Goal: Information Seeking & Learning: Learn about a topic

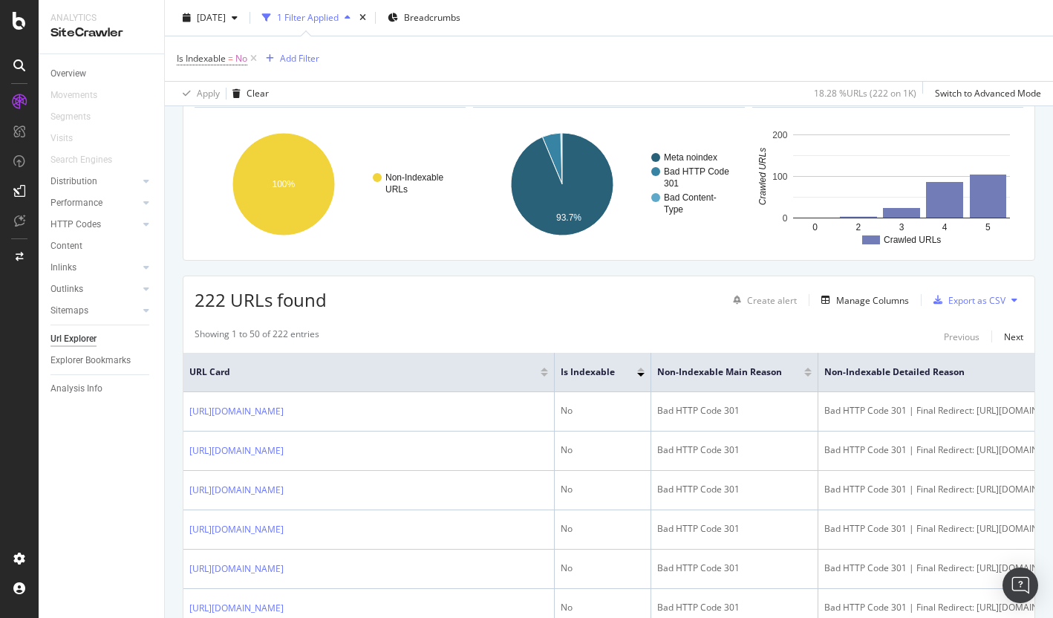
scroll to position [101, 0]
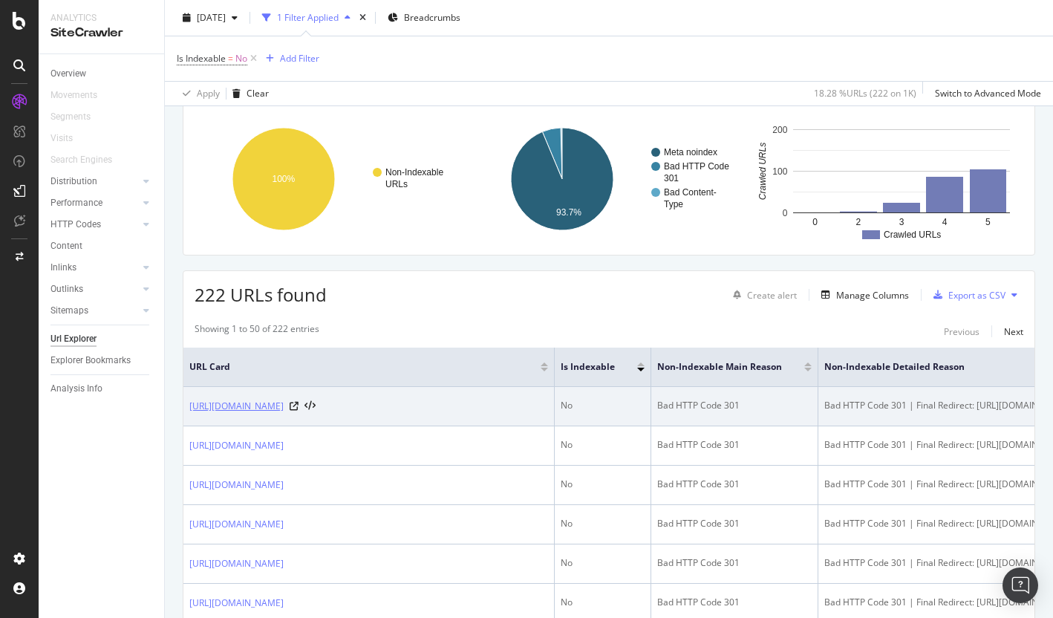
click at [284, 409] on link "[URL][DOMAIN_NAME]" at bounding box center [236, 406] width 94 height 15
drag, startPoint x: 416, startPoint y: 409, endPoint x: 435, endPoint y: 414, distance: 19.8
click at [298, 408] on icon at bounding box center [294, 406] width 9 height 9
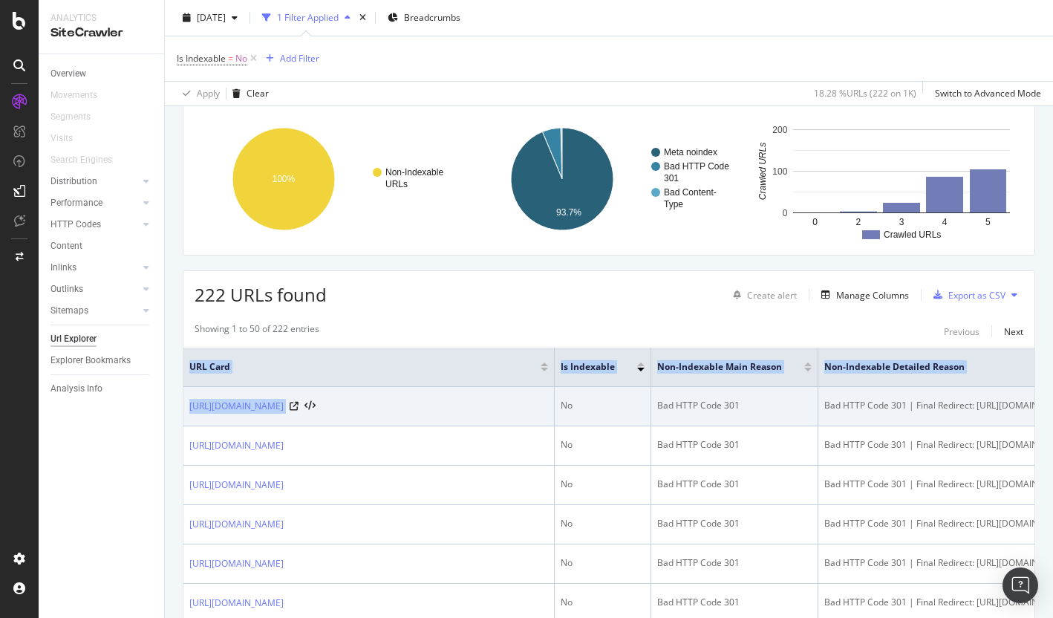
drag, startPoint x: 179, startPoint y: 402, endPoint x: 419, endPoint y: 416, distance: 240.3
copy table "URL Card Is Indexable Non-Indexable Main Reason Non-Indexable Detailed Reason h…"
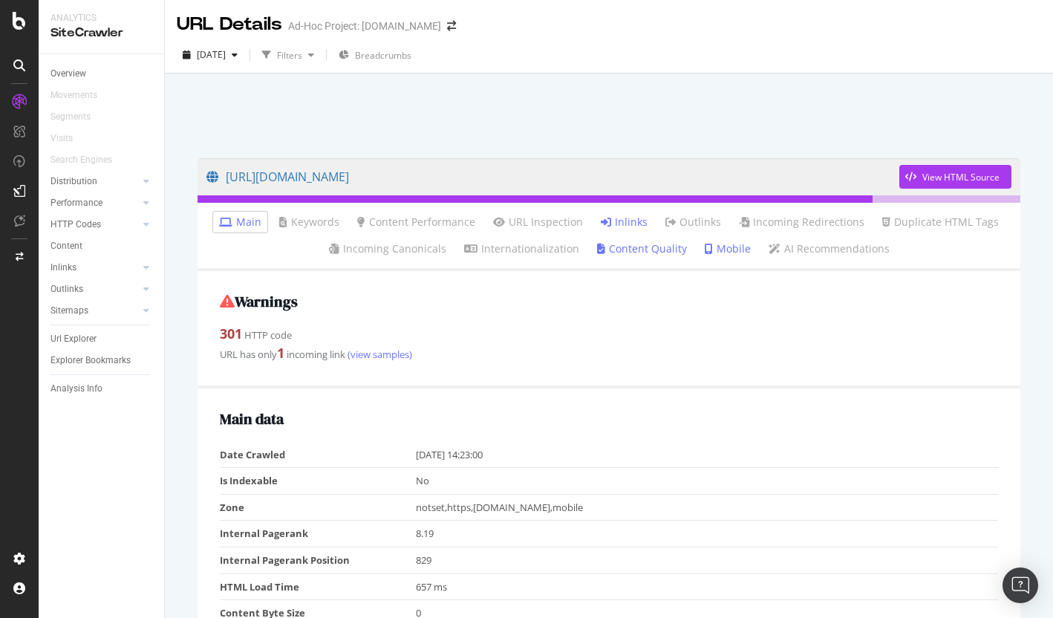
click at [628, 215] on link "Inlinks" at bounding box center [624, 222] width 47 height 15
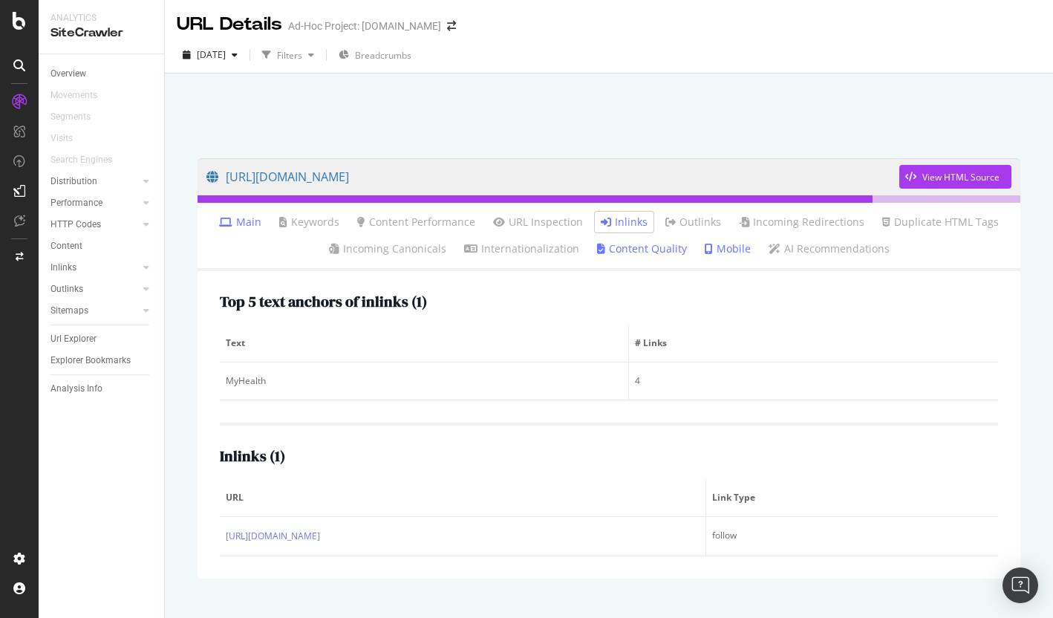
scroll to position [28, 0]
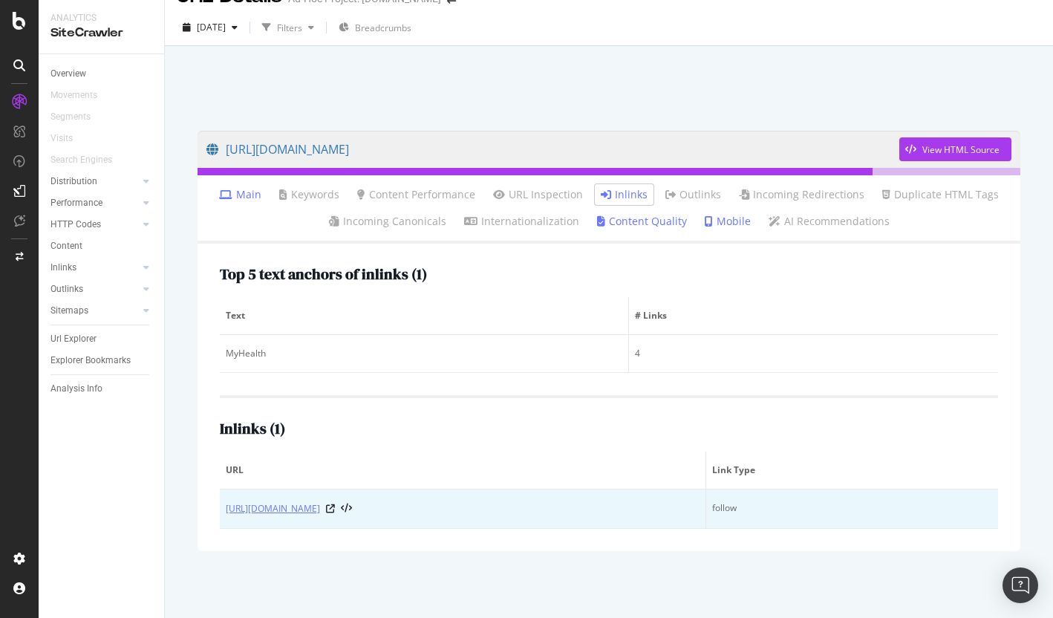
click at [320, 506] on link "[URL][DOMAIN_NAME]" at bounding box center [273, 508] width 94 height 15
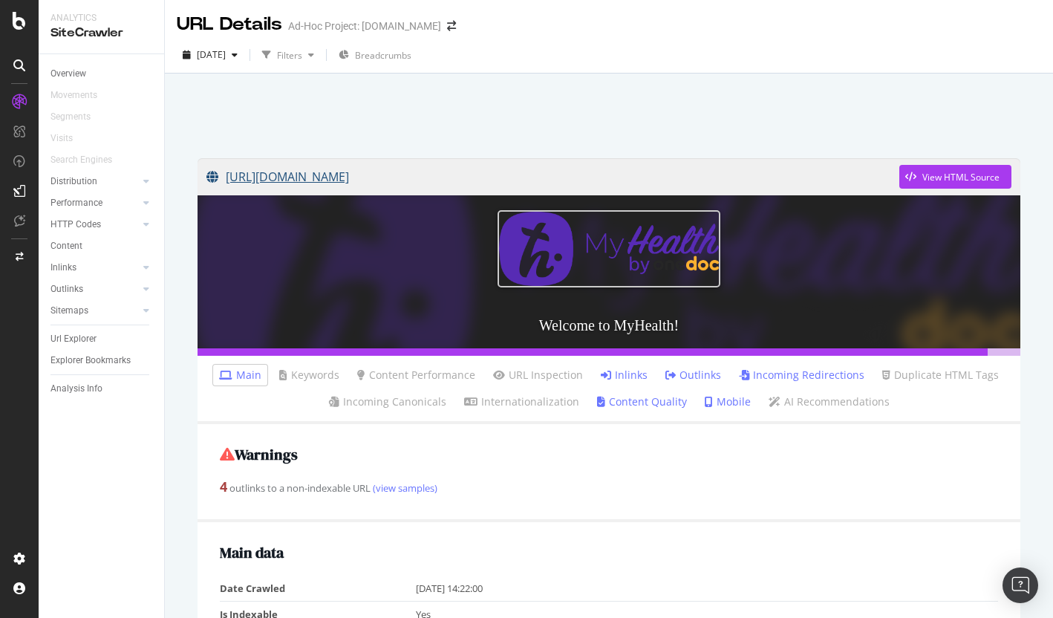
click at [354, 178] on link "[URL][DOMAIN_NAME]" at bounding box center [552, 176] width 693 height 37
